Goal: Go to known website: Access a specific website the user already knows

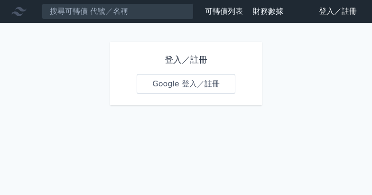
click at [194, 80] on link "Google 登入／註冊" at bounding box center [186, 84] width 99 height 20
